Goal: Task Accomplishment & Management: Complete application form

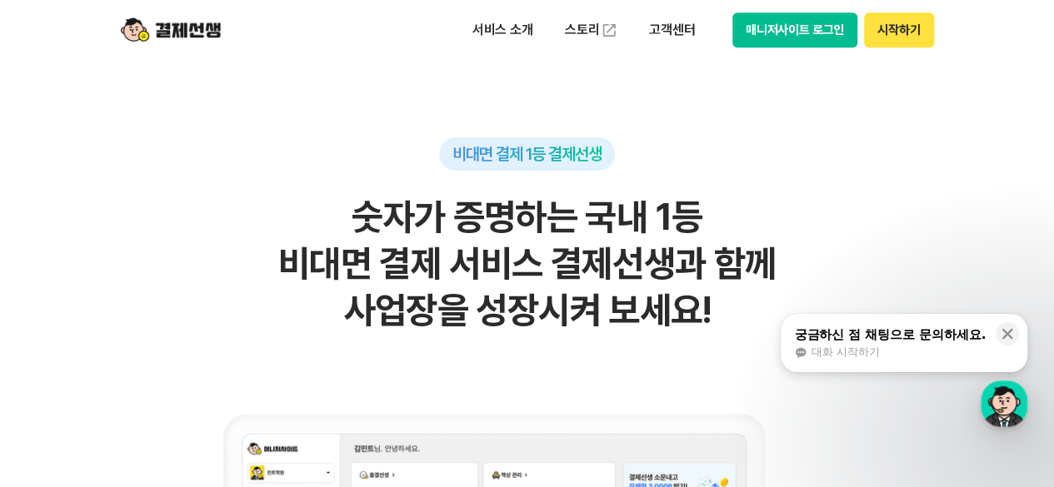
scroll to position [833, 0]
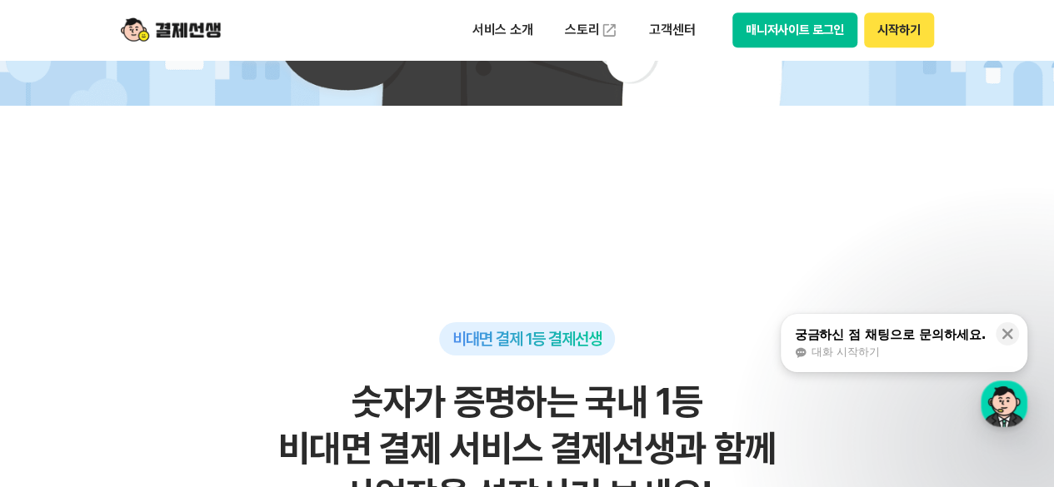
click at [886, 29] on button "시작하기" at bounding box center [898, 29] width 69 height 35
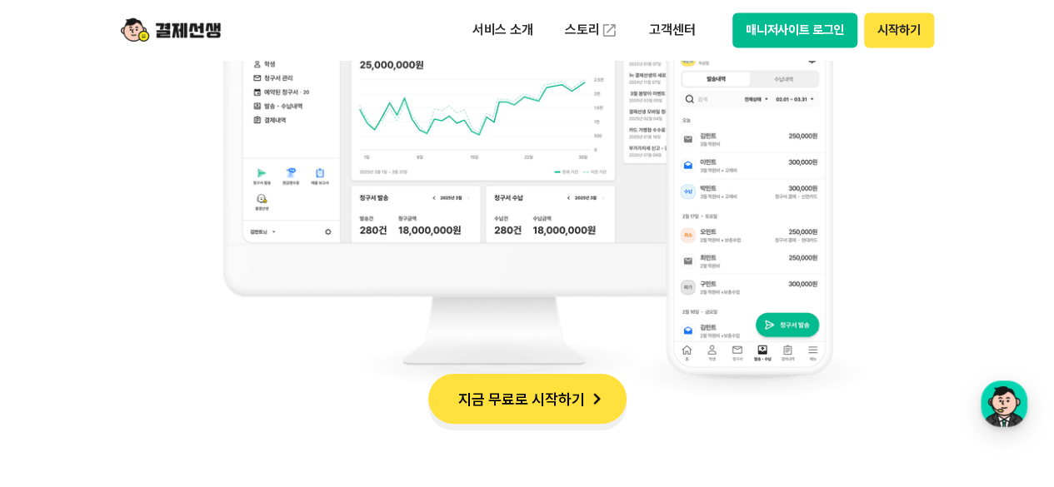
scroll to position [1666, 0]
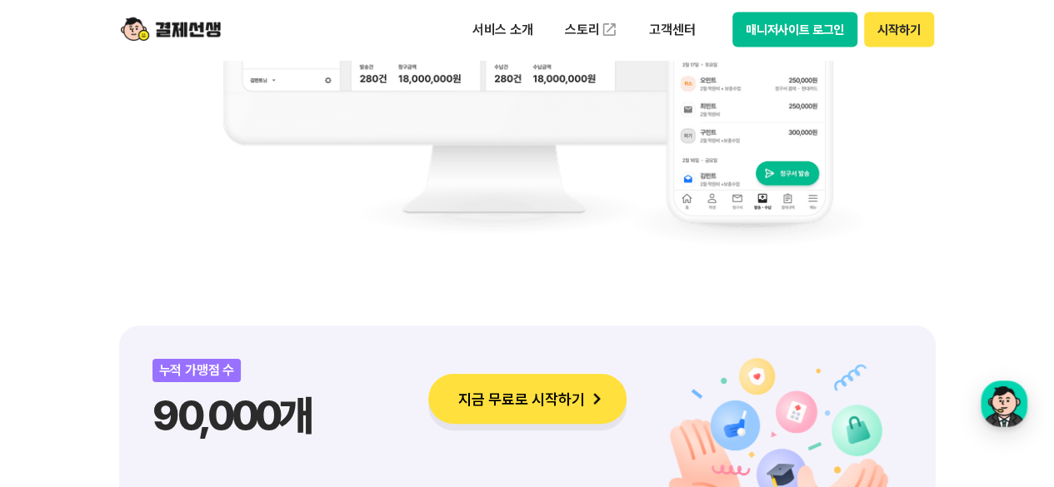
click at [511, 404] on button "지금 무료로 시작하기" at bounding box center [527, 399] width 198 height 50
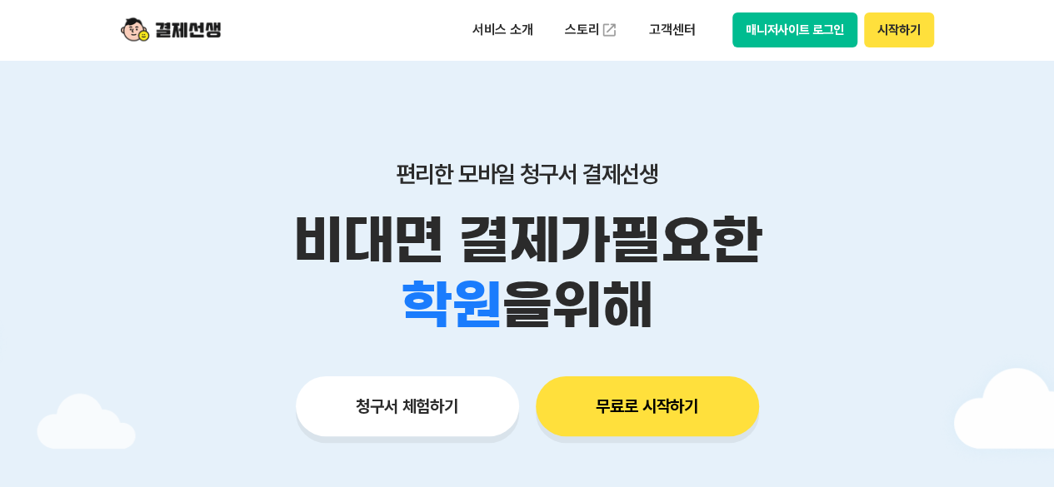
click at [882, 37] on button "시작하기" at bounding box center [898, 29] width 69 height 35
click at [793, 34] on button "매니저사이트 로그인" at bounding box center [795, 29] width 126 height 35
